Goal: Task Accomplishment & Management: Manage account settings

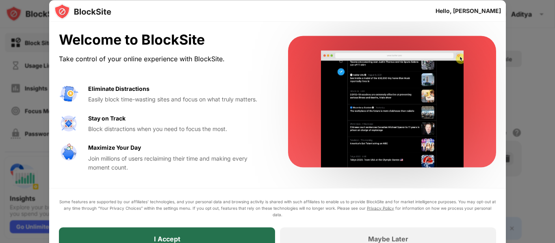
click at [224, 237] on div "I Accept" at bounding box center [167, 239] width 216 height 23
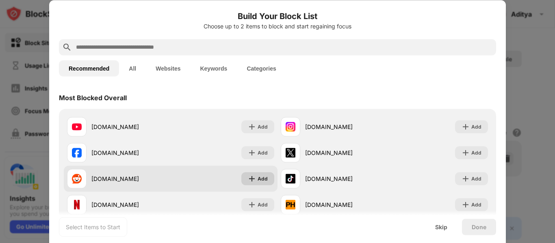
click at [258, 176] on div "Add" at bounding box center [263, 179] width 10 height 8
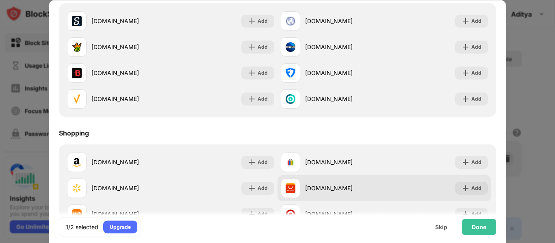
scroll to position [852, 0]
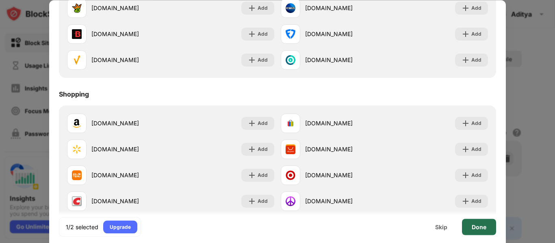
click at [478, 227] on div "Done" at bounding box center [479, 227] width 15 height 7
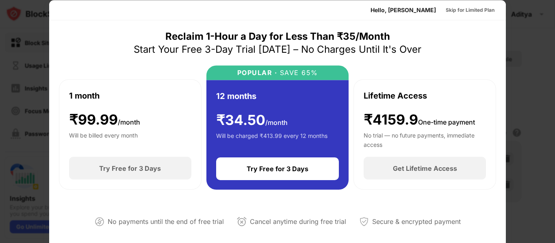
scroll to position [41, 0]
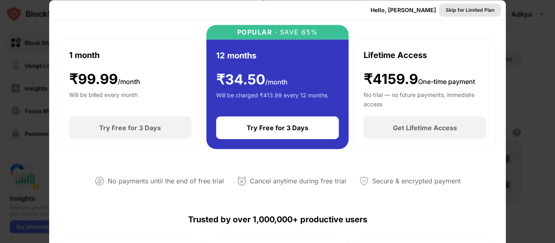
click at [474, 9] on div "Skip for Limited Plan" at bounding box center [470, 10] width 49 height 8
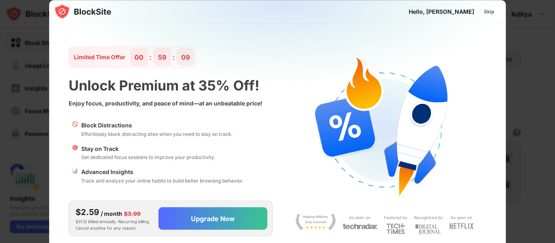
scroll to position [0, 0]
click at [489, 11] on div "Skip" at bounding box center [489, 11] width 11 height 8
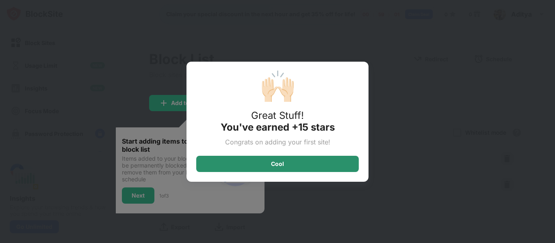
click at [305, 162] on div "Cool" at bounding box center [277, 164] width 163 height 16
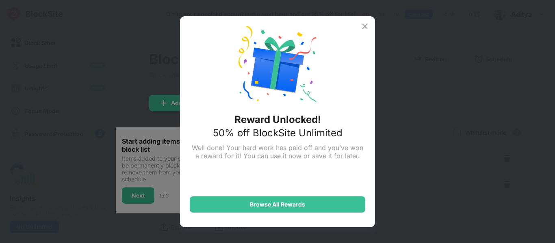
click at [365, 24] on img at bounding box center [365, 27] width 10 height 10
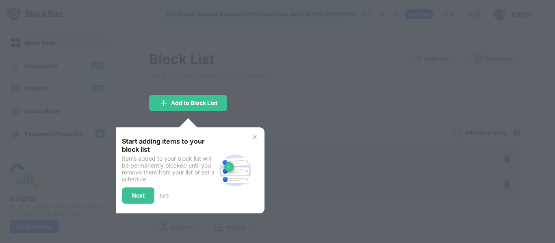
click at [283, 113] on div at bounding box center [277, 121] width 555 height 243
click at [254, 137] on img at bounding box center [255, 137] width 7 height 7
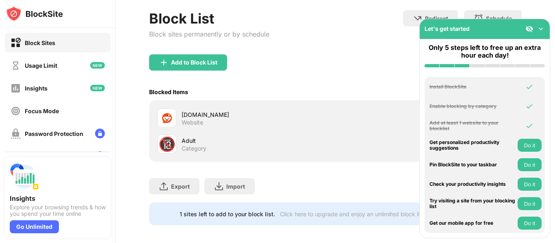
scroll to position [52, 0]
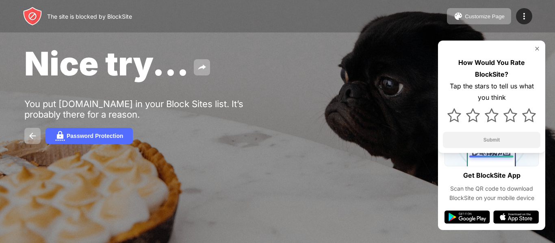
click at [537, 50] on img at bounding box center [537, 49] width 7 height 7
